Goal: Task Accomplishment & Management: Complete application form

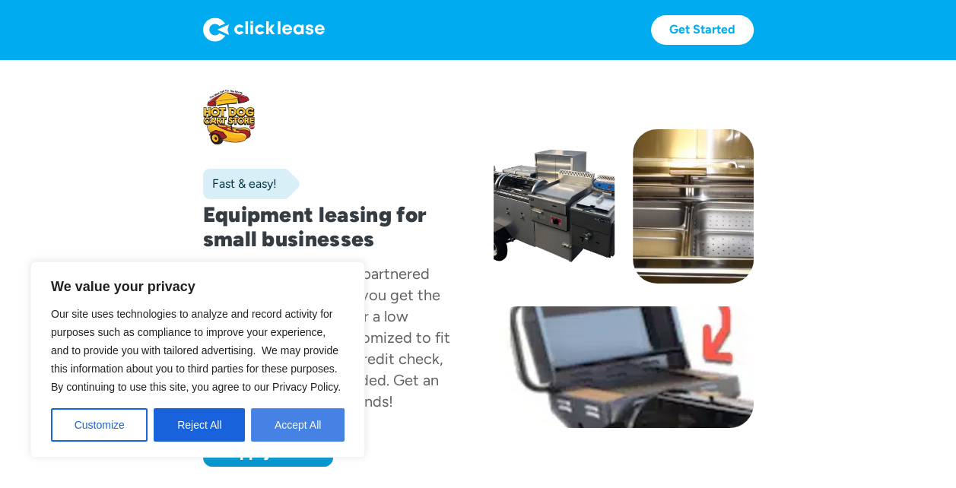
click at [291, 417] on button "Accept All" at bounding box center [298, 424] width 94 height 33
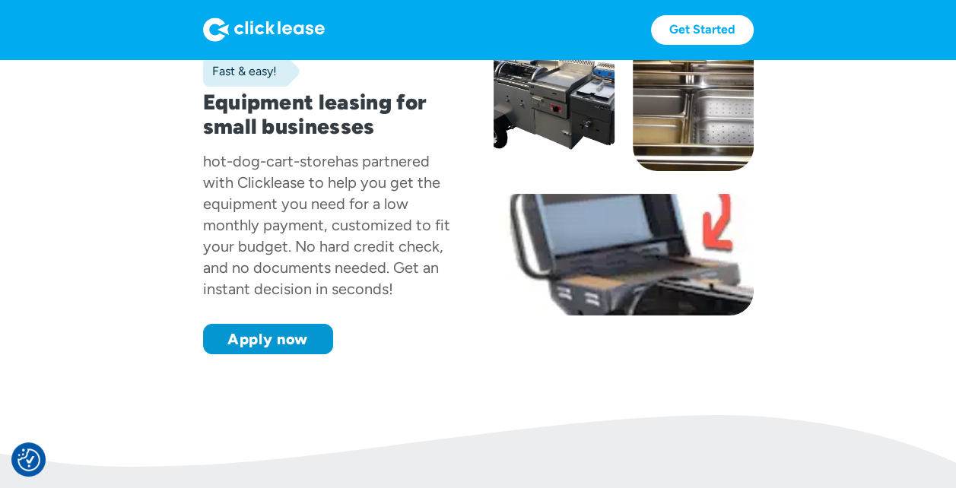
scroll to position [76, 0]
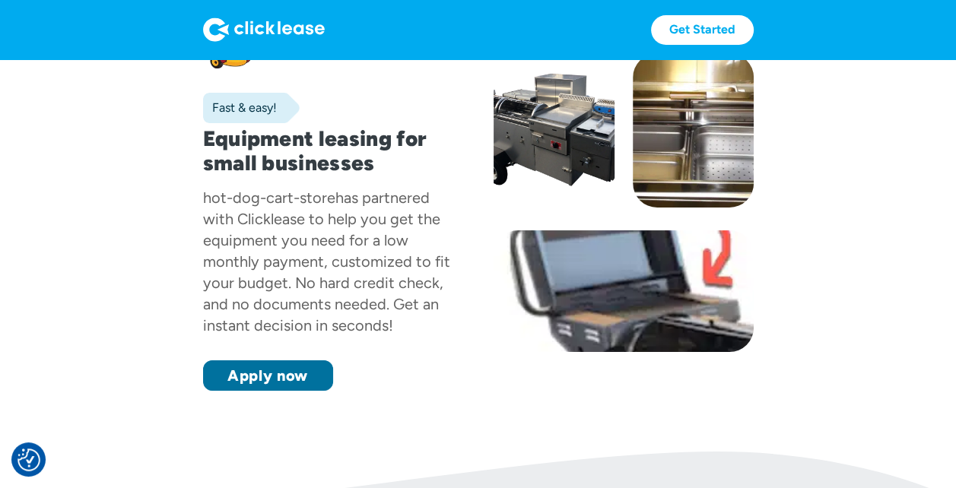
click at [304, 376] on link "Apply now" at bounding box center [268, 375] width 130 height 30
